Goal: Task Accomplishment & Management: Manage account settings

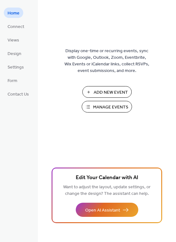
click at [110, 107] on span "Manage Events" at bounding box center [110, 107] width 35 height 7
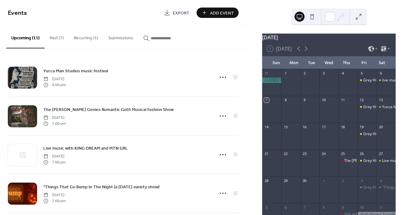
click at [407, 28] on div "[DATE] 7 [DATE] Sun Mon Tue Wed Thu Fri Sat 31 1 2 3 4 5 Grey Hill's Open Mic 6…" at bounding box center [329, 107] width 164 height 215
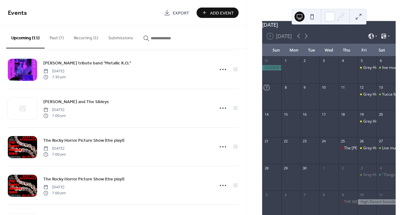
scroll to position [241, 0]
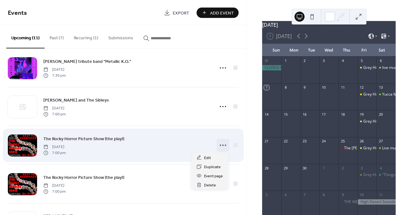
click at [220, 145] on icon at bounding box center [223, 145] width 10 height 10
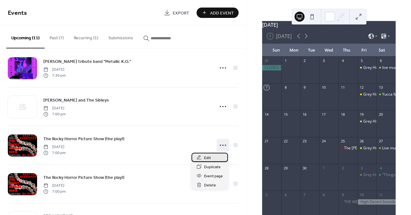
click at [207, 155] on span "Edit" at bounding box center [207, 158] width 7 height 7
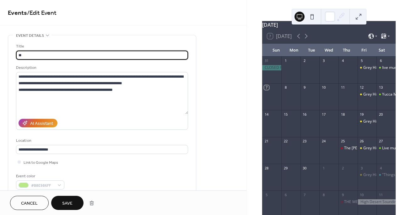
type input "*"
type input "**********"
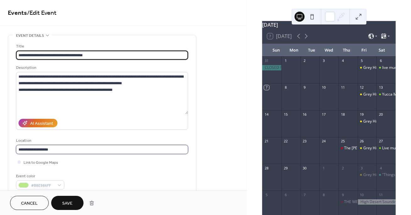
click at [60, 150] on input "**********" at bounding box center [102, 149] width 172 height 9
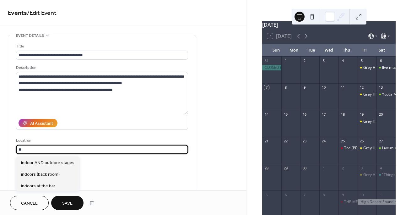
type input "*"
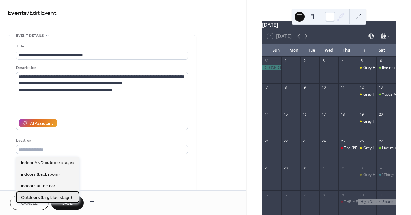
click at [46, 196] on span "Outdoors (big, blue stage)" at bounding box center [46, 197] width 51 height 7
type input "**********"
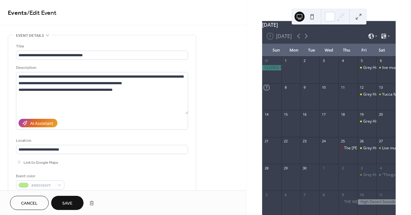
scroll to position [1, 0]
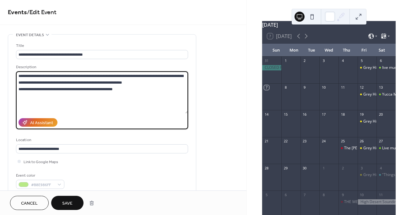
drag, startPoint x: 144, startPoint y: 76, endPoint x: 29, endPoint y: 82, distance: 115.1
click at [29, 82] on textarea "**********" at bounding box center [102, 92] width 172 height 42
type textarea "**********"
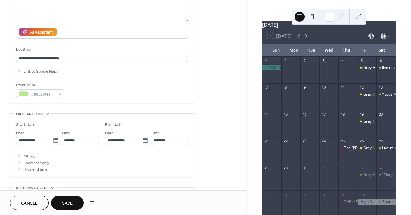
scroll to position [102, 0]
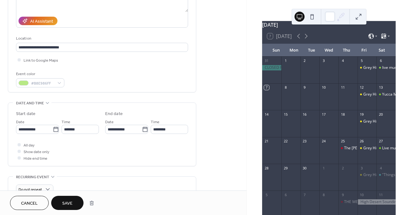
click at [70, 200] on span "Save" at bounding box center [67, 203] width 10 height 7
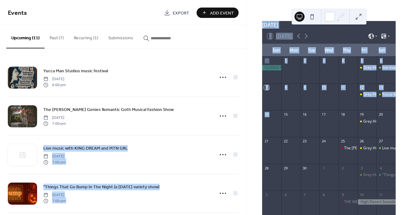
drag, startPoint x: 244, startPoint y: 99, endPoint x: 248, endPoint y: 127, distance: 28.2
click at [248, 127] on div "Events Export Add Event Upcoming (11) Past (7) Recurring (1) Submissions Yucca …" at bounding box center [205, 107] width 411 height 215
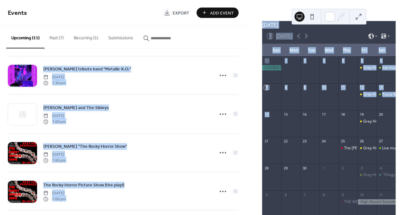
scroll to position [236, 0]
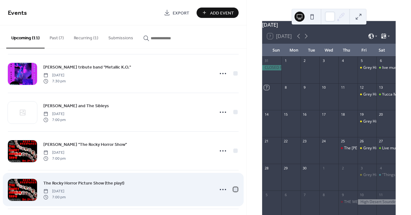
click at [233, 189] on div at bounding box center [235, 189] width 4 height 4
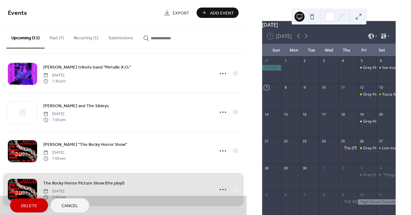
click at [28, 209] on span "Delete" at bounding box center [29, 206] width 16 height 7
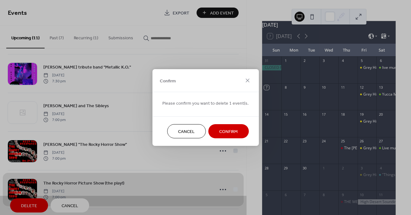
click at [232, 129] on span "Confirm" at bounding box center [228, 132] width 19 height 7
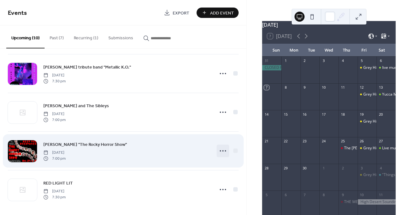
click at [221, 150] on icon at bounding box center [223, 151] width 10 height 10
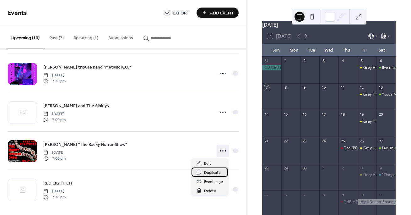
click at [211, 172] on span "Duplicate" at bounding box center [212, 172] width 17 height 7
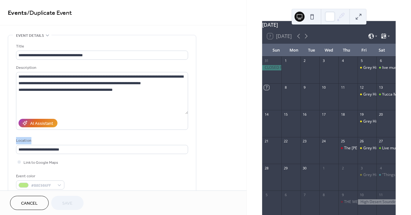
drag, startPoint x: 194, startPoint y: 123, endPoint x: 194, endPoint y: 154, distance: 31.1
click at [194, 154] on div "**********" at bounding box center [102, 114] width 188 height 159
drag, startPoint x: 195, startPoint y: 162, endPoint x: 248, endPoint y: 165, distance: 53.5
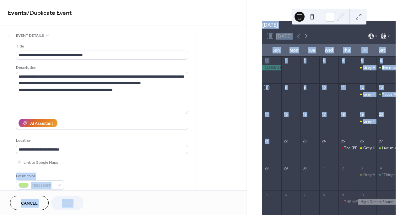
drag, startPoint x: 248, startPoint y: 165, endPoint x: 246, endPoint y: 170, distance: 5.5
click at [246, 170] on div "**********" at bounding box center [205, 107] width 411 height 215
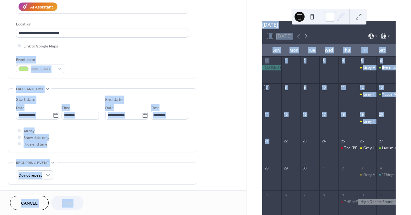
scroll to position [119, 0]
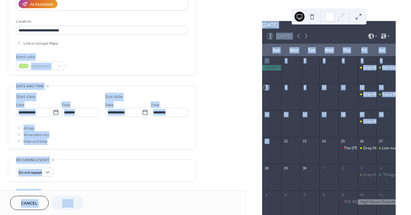
click at [226, 129] on div "**********" at bounding box center [123, 108] width 247 height 385
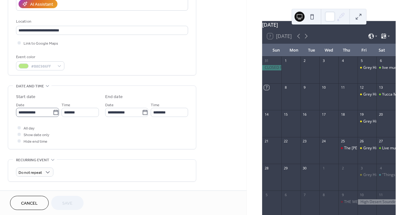
click at [53, 115] on icon at bounding box center [56, 112] width 6 height 6
click at [52, 115] on input "**********" at bounding box center [34, 112] width 37 height 9
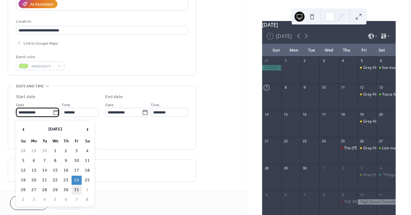
click at [74, 190] on td "31" at bounding box center [77, 189] width 10 height 9
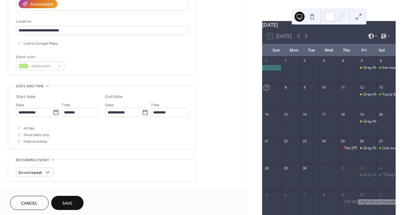
type input "**********"
click at [74, 205] on button "Save" at bounding box center [67, 203] width 32 height 14
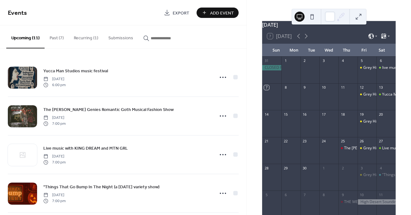
click at [261, 89] on div "September 2025 7 Today Sun Mon Tue Wed Thu Fri Sat 31 1 2 3 4 5 Grey Hill's Ope…" at bounding box center [329, 138] width 144 height 234
drag, startPoint x: 260, startPoint y: 90, endPoint x: 257, endPoint y: 111, distance: 21.9
click at [257, 111] on div "September 2025 7 Today Sun Mon Tue Wed Thu Fri Sat 31 1 2 3 4 5 Grey Hill's Ope…" at bounding box center [329, 107] width 164 height 215
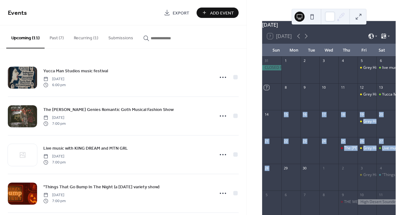
drag, startPoint x: 252, startPoint y: 145, endPoint x: 254, endPoint y: 202, distance: 57.9
click at [254, 202] on div "September 2025 7 Today Sun Mon Tue Wed Thu Fri Sat 31 1 2 3 4 5 Grey Hill's Ope…" at bounding box center [329, 107] width 164 height 215
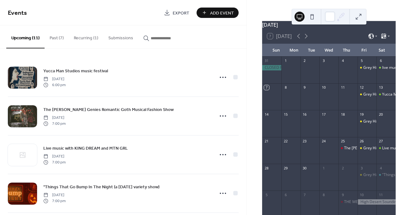
click at [254, 182] on div "September 2025 7 Today Sun Mon Tue Wed Thu Fri Sat 31 1 2 3 4 5 Grey Hill's Ope…" at bounding box center [329, 107] width 164 height 215
drag, startPoint x: 252, startPoint y: 183, endPoint x: 247, endPoint y: 204, distance: 21.6
click at [247, 204] on div "September 2025 7 Today Sun Mon Tue Wed Thu Fri Sat 31 1 2 3 4 5 Grey Hill's Ope…" at bounding box center [329, 107] width 164 height 215
drag, startPoint x: 258, startPoint y: 194, endPoint x: 257, endPoint y: 215, distance: 20.4
click at [257, 215] on div "September 2025 7 Today Sun Mon Tue Wed Thu Fri Sat 31 1 2 3 4 5 Grey Hill's Ope…" at bounding box center [329, 138] width 144 height 234
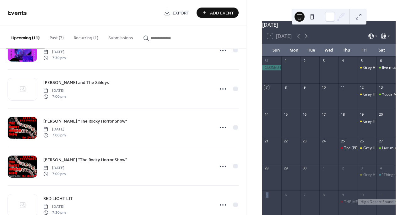
scroll to position [261, 0]
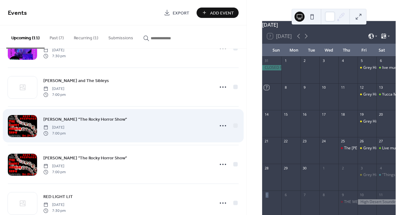
click at [26, 125] on div at bounding box center [22, 126] width 29 height 22
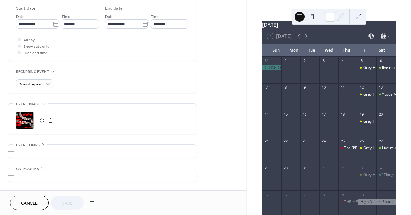
scroll to position [209, 0]
click at [30, 119] on div ";" at bounding box center [25, 119] width 18 height 18
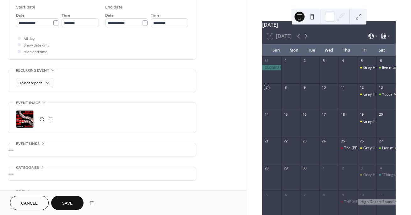
click at [70, 200] on span "Save" at bounding box center [67, 203] width 10 height 7
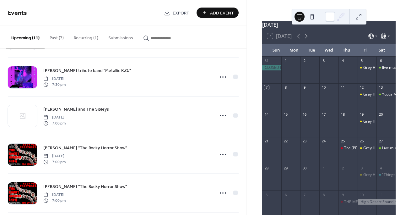
scroll to position [275, 0]
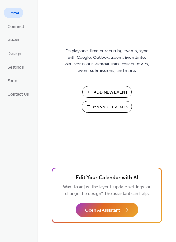
click at [102, 108] on span "Manage Events" at bounding box center [110, 107] width 35 height 7
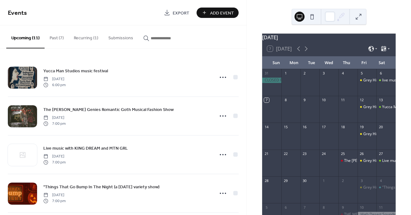
click at [257, 79] on div "[DATE] 7 [DATE] Sun Mon Tue Wed Thu Fri Sat 31 1 2 3 4 5 Grey Hill's Open Mic 6…" at bounding box center [329, 107] width 164 height 215
click at [248, 86] on div "September 2025 7 Today Sun Mon Tue Wed Thu Fri Sat 31 1 2 3 4 5 Grey Hill's Ope…" at bounding box center [329, 107] width 164 height 215
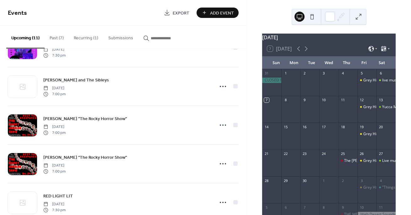
scroll to position [266, 0]
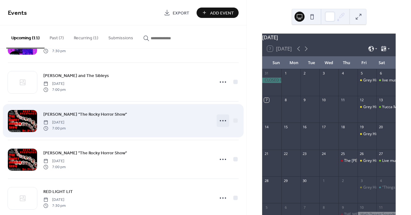
click at [220, 120] on icon at bounding box center [223, 121] width 10 height 10
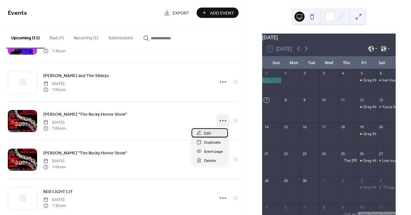
click at [210, 133] on span "Edit" at bounding box center [207, 133] width 7 height 7
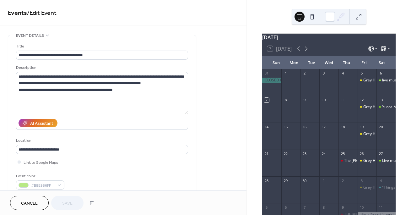
drag, startPoint x: 243, startPoint y: 71, endPoint x: 243, endPoint y: 103, distance: 32.4
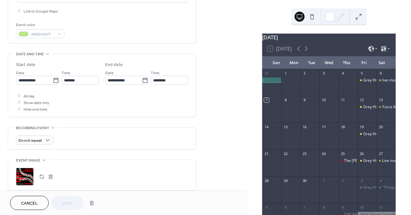
scroll to position [178, 0]
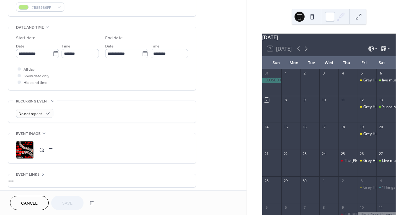
click at [27, 154] on div ";" at bounding box center [25, 150] width 18 height 18
click at [76, 206] on button "Save" at bounding box center [67, 203] width 32 height 14
